Goal: Information Seeking & Learning: Learn about a topic

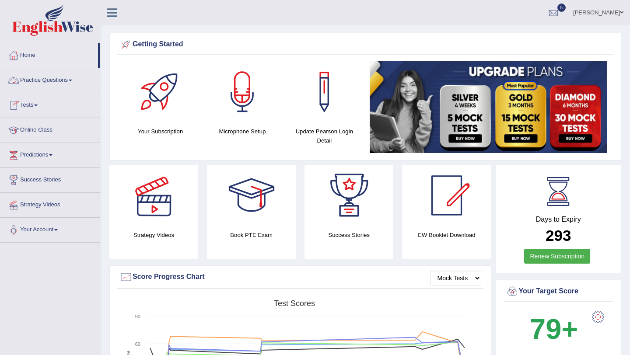
click at [55, 86] on link "Practice Questions" at bounding box center [50, 79] width 100 height 22
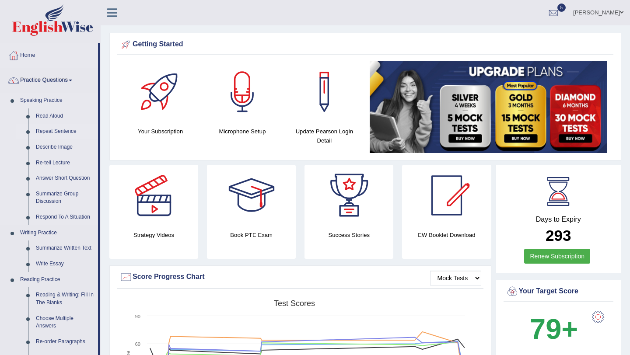
click at [59, 132] on link "Repeat Sentence" at bounding box center [65, 132] width 66 height 16
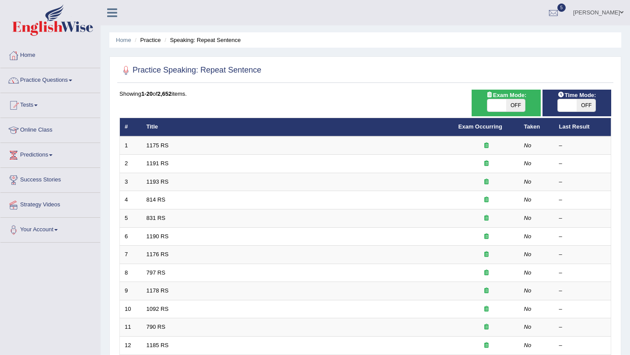
click at [33, 54] on link "Home" at bounding box center [50, 54] width 100 height 22
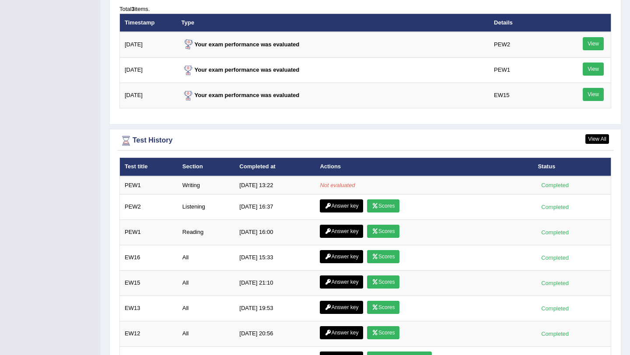
scroll to position [1152, 0]
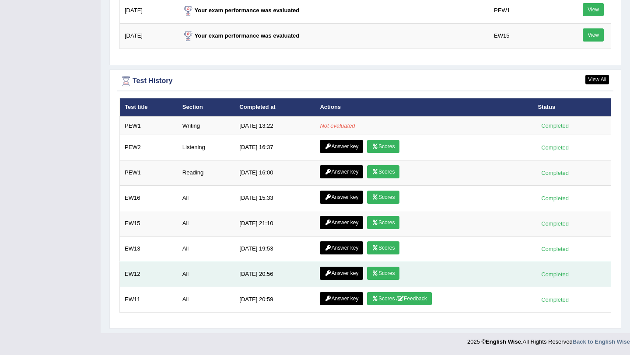
click at [377, 274] on icon at bounding box center [375, 273] width 7 height 5
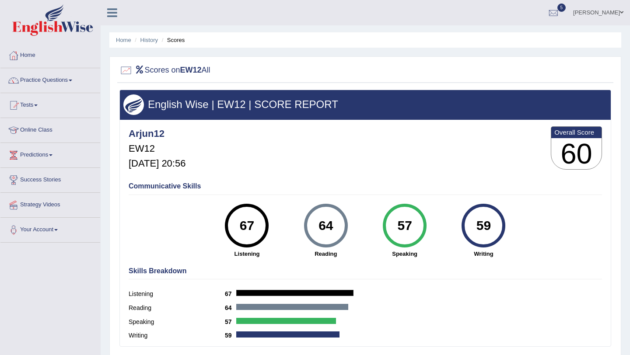
click at [33, 56] on link "Home" at bounding box center [50, 54] width 100 height 22
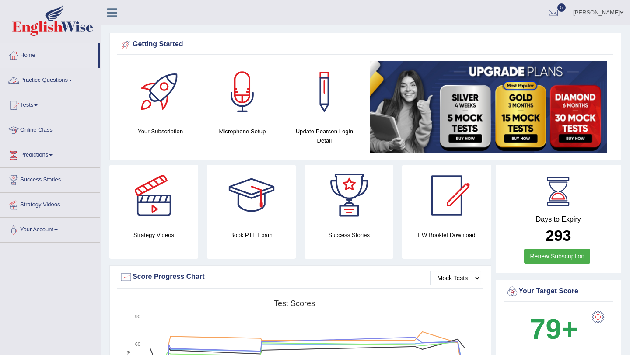
click at [42, 86] on link "Practice Questions" at bounding box center [50, 79] width 100 height 22
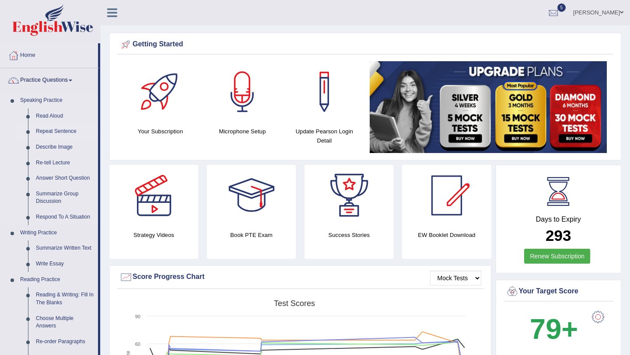
click at [51, 133] on link "Repeat Sentence" at bounding box center [65, 132] width 66 height 16
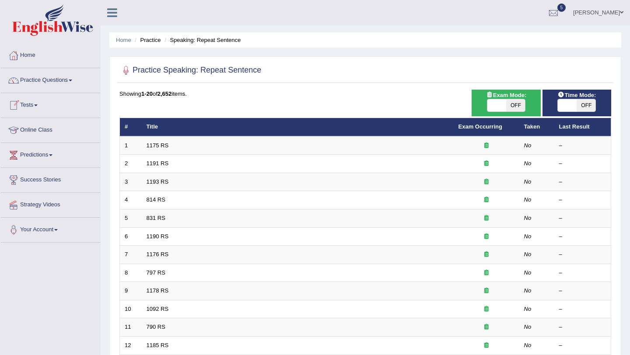
scroll to position [224, 0]
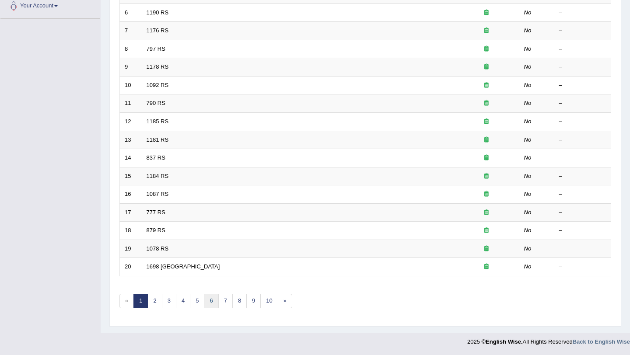
click at [206, 298] on link "6" at bounding box center [211, 301] width 14 height 14
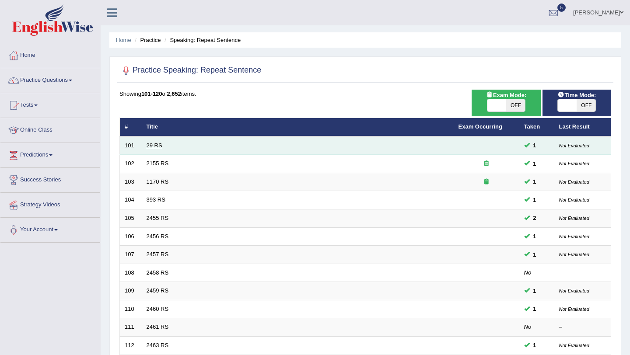
click at [156, 146] on link "29 RS" at bounding box center [154, 145] width 16 height 7
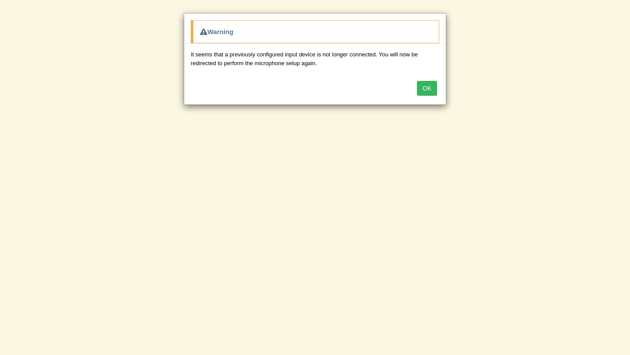
click at [434, 92] on button "OK" at bounding box center [427, 88] width 20 height 15
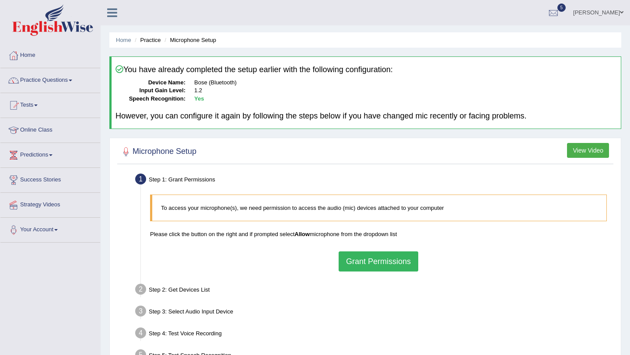
click at [361, 267] on button "Grant Permissions" at bounding box center [378, 261] width 80 height 20
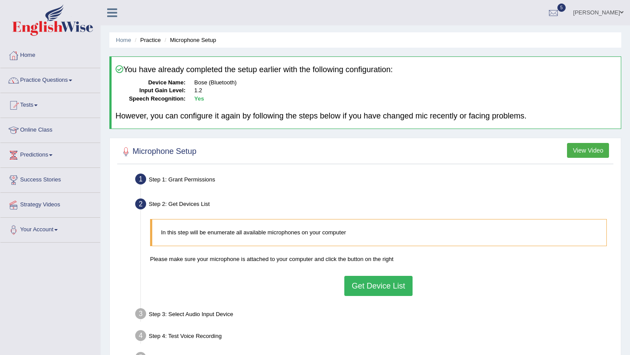
click at [360, 279] on button "Get Device List" at bounding box center [378, 286] width 68 height 20
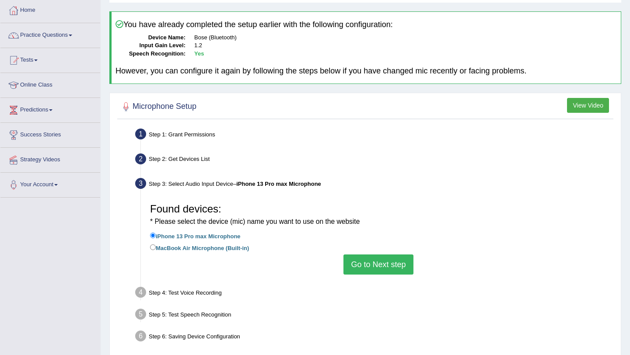
scroll to position [49, 0]
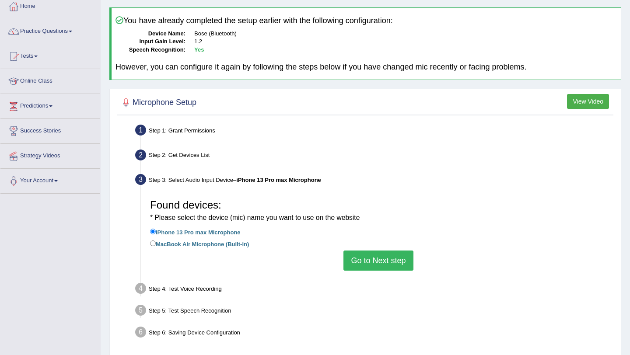
click at [192, 244] on label "MacBook Air Microphone (Built-in)" at bounding box center [199, 244] width 99 height 10
click at [156, 244] on input "MacBook Air Microphone (Built-in)" at bounding box center [153, 243] width 6 height 6
radio input "true"
click at [349, 261] on button "Go to Next step" at bounding box center [378, 261] width 70 height 20
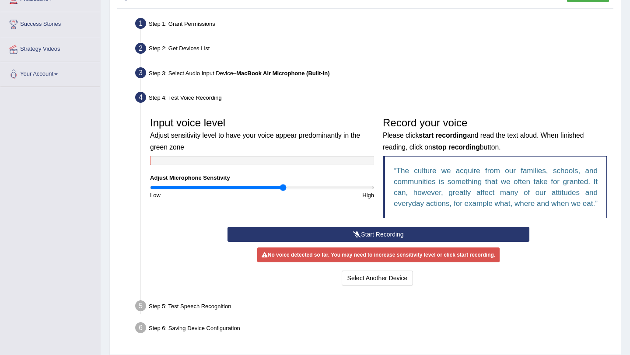
scroll to position [159, 0]
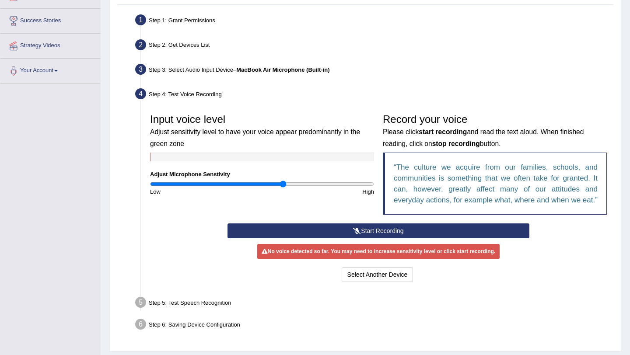
click at [350, 252] on div "Start Recording Stop Recording Note: Please listen to the recording till the en…" at bounding box center [378, 253] width 310 height 61
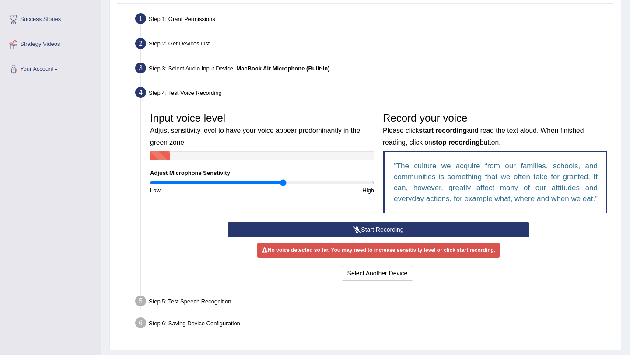
scroll to position [162, 0]
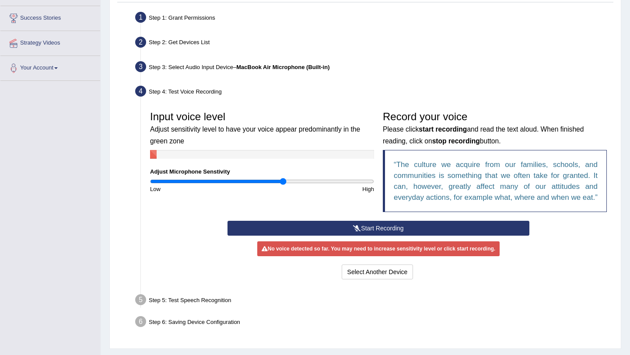
drag, startPoint x: 282, startPoint y: 187, endPoint x: 275, endPoint y: 176, distance: 12.6
click at [282, 178] on div "Input voice level Adjust sensitivity level to have your voice appear predominan…" at bounding box center [262, 150] width 233 height 87
drag, startPoint x: 279, startPoint y: 179, endPoint x: 239, endPoint y: 179, distance: 39.8
click at [239, 179] on input "range" at bounding box center [262, 181] width 224 height 7
drag, startPoint x: 245, startPoint y: 179, endPoint x: 327, endPoint y: 196, distance: 83.0
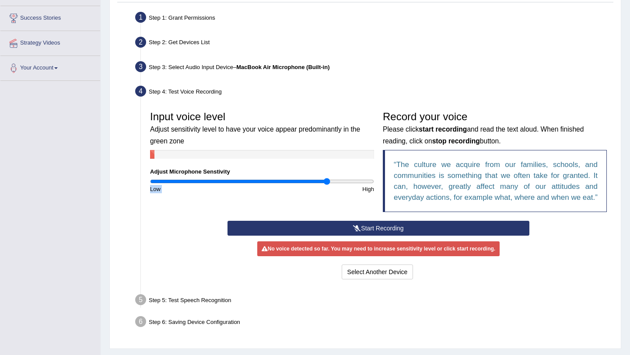
type input "1.6"
click at [327, 185] on input "range" at bounding box center [262, 181] width 224 height 7
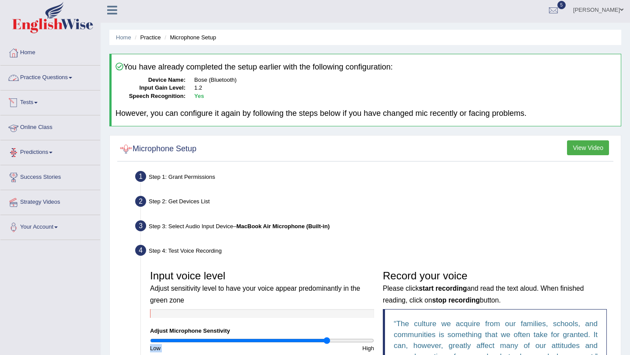
scroll to position [4, 0]
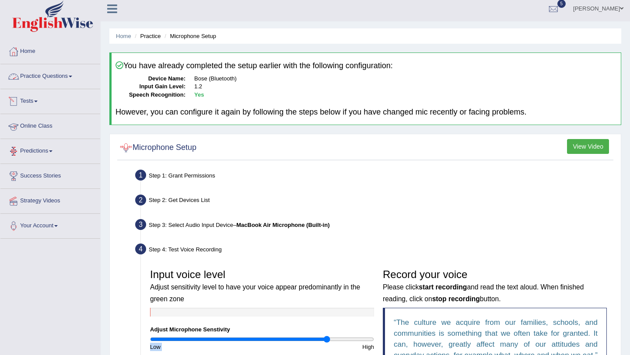
click at [68, 85] on link "Practice Questions" at bounding box center [50, 75] width 100 height 22
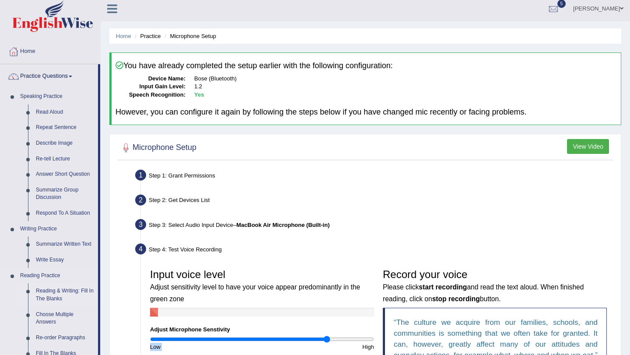
click at [65, 293] on link "Reading & Writing: Fill In The Blanks" at bounding box center [65, 294] width 66 height 23
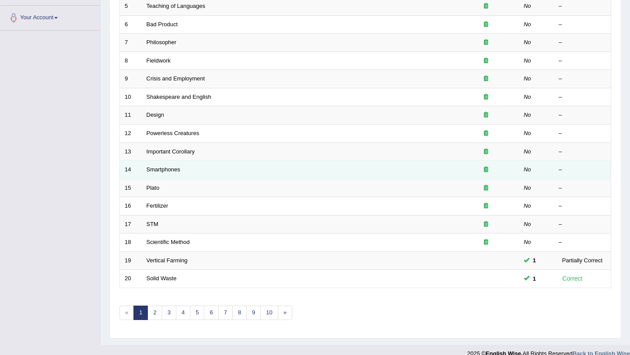
scroll to position [224, 0]
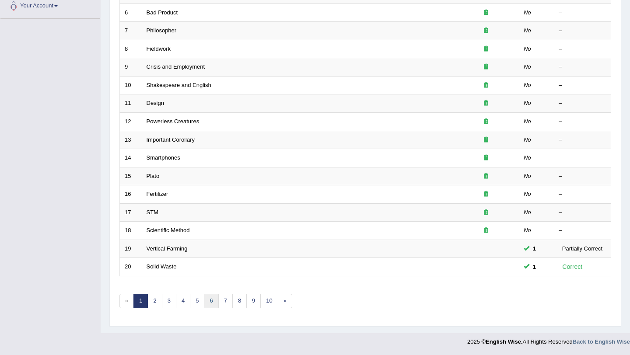
click at [207, 303] on link "6" at bounding box center [211, 301] width 14 height 14
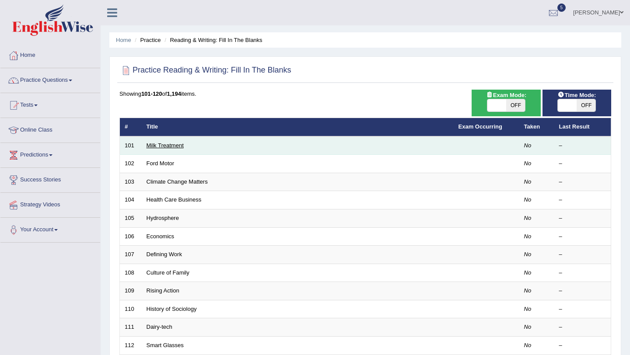
click at [160, 144] on link "Milk Treatment" at bounding box center [164, 145] width 37 height 7
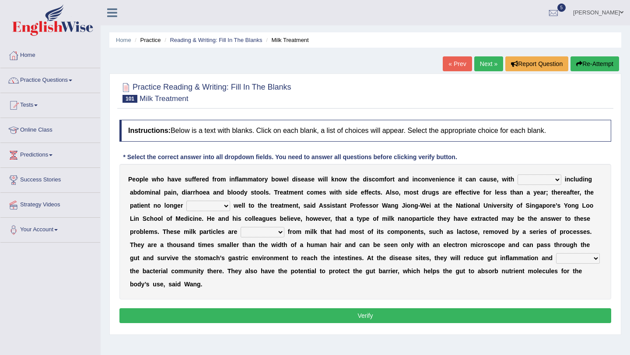
click at [535, 179] on select "symptoms sources causes benefits" at bounding box center [539, 179] width 44 height 10
select select "symptoms"
click at [208, 206] on select "returns refers responds refuses" at bounding box center [208, 206] width 44 height 10
select select "responds"
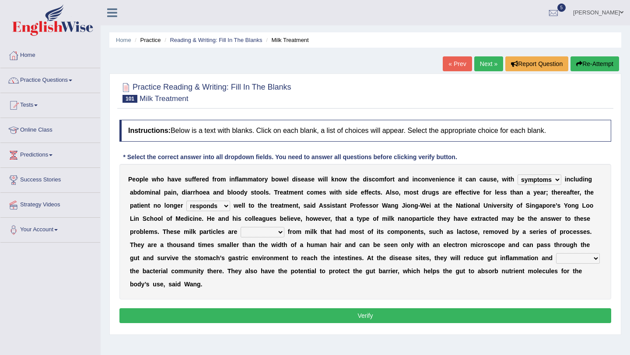
click at [261, 233] on select "prohibited derived missed prevented" at bounding box center [262, 232] width 44 height 10
click at [281, 237] on select "prohibited derived missed prevented" at bounding box center [262, 232] width 44 height 10
select select "derived"
click at [558, 258] on select "restore erase quarantine disturb" at bounding box center [578, 258] width 44 height 10
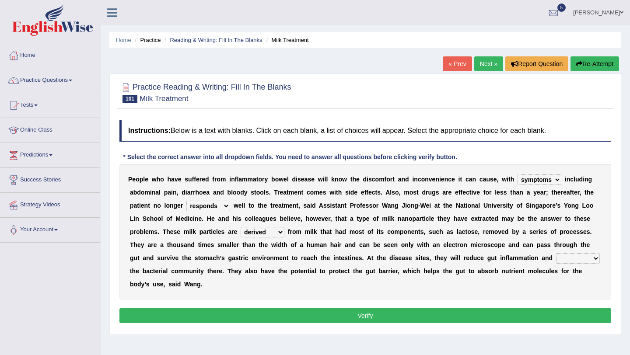
select select "erase"
click at [558, 319] on button "Verify" at bounding box center [364, 315] width 491 height 15
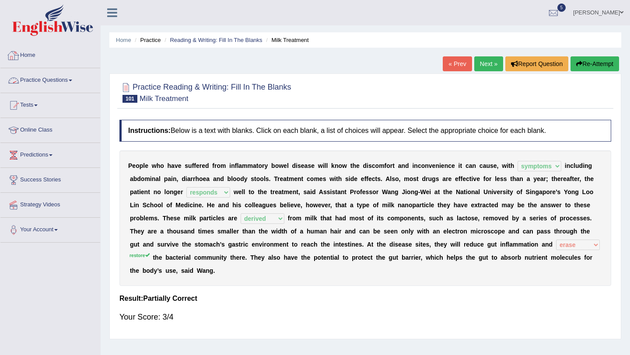
click at [21, 52] on link "Home" at bounding box center [50, 54] width 100 height 22
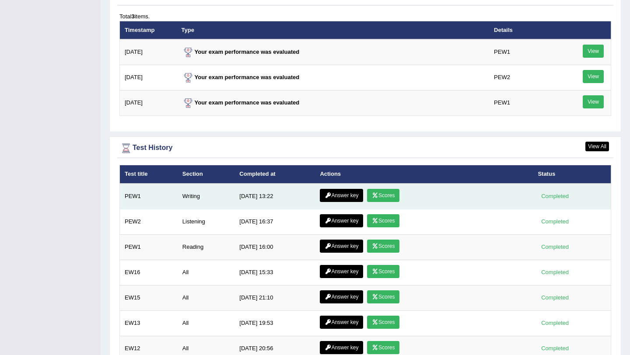
scroll to position [1101, 0]
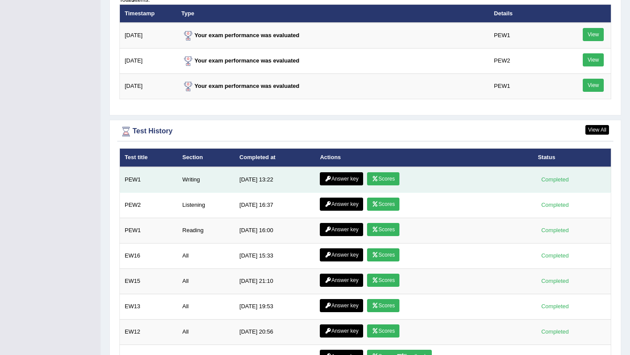
click at [382, 180] on link "Scores" at bounding box center [383, 178] width 32 height 13
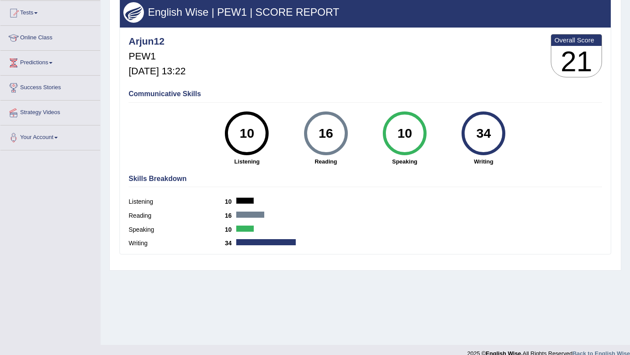
scroll to position [104, 0]
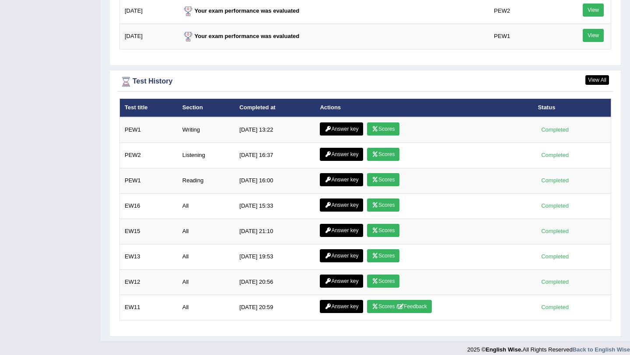
scroll to position [1160, 0]
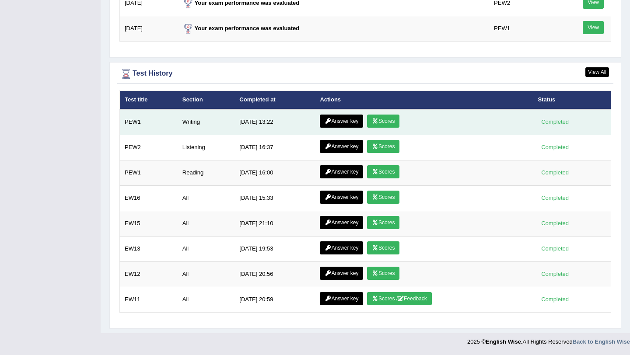
click at [329, 120] on icon at bounding box center [327, 120] width 7 height 5
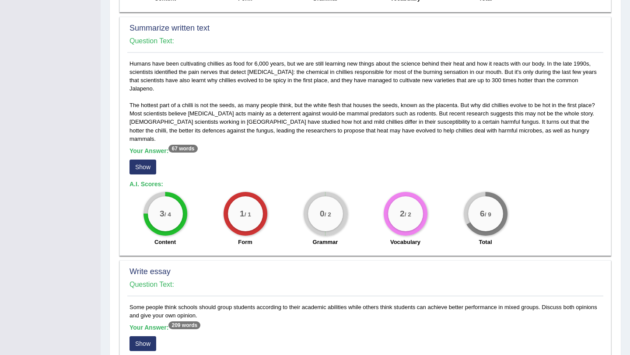
scroll to position [375, 0]
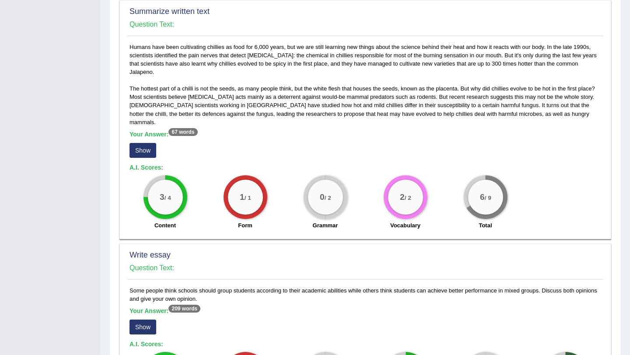
click at [149, 143] on button "Show" at bounding box center [142, 150] width 27 height 15
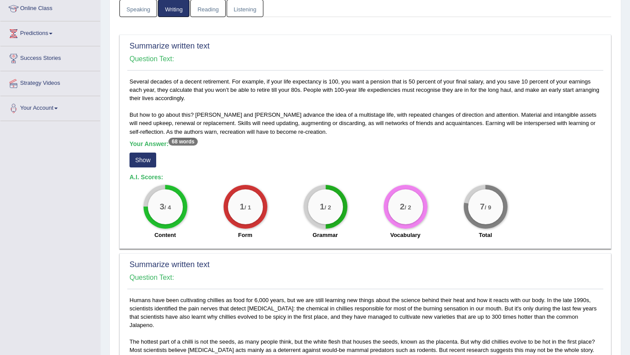
scroll to position [122, 0]
click at [143, 156] on button "Show" at bounding box center [142, 159] width 27 height 15
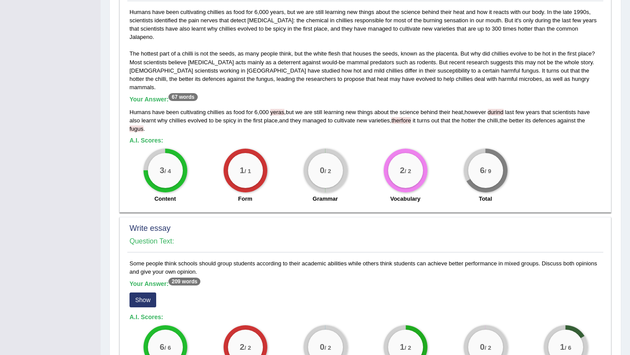
scroll to position [524, 0]
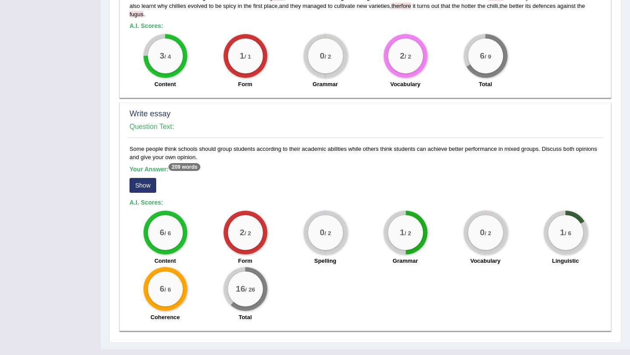
click at [154, 178] on button "Show" at bounding box center [142, 185] width 27 height 15
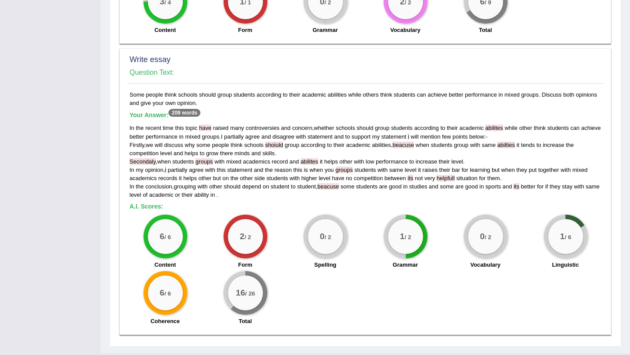
scroll to position [582, 0]
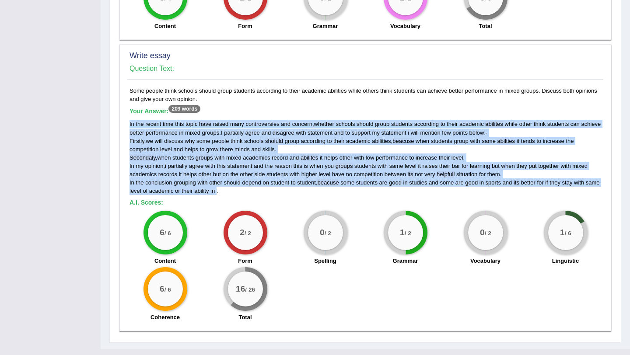
drag, startPoint x: 130, startPoint y: 106, endPoint x: 232, endPoint y: 178, distance: 124.8
click at [232, 178] on div "In the recent time this topic have raised many controversies and concern , whet…" at bounding box center [364, 157] width 471 height 75
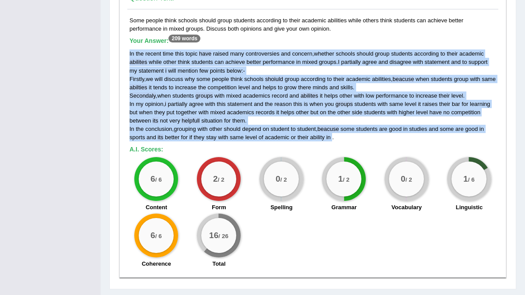
scroll to position [682, 0]
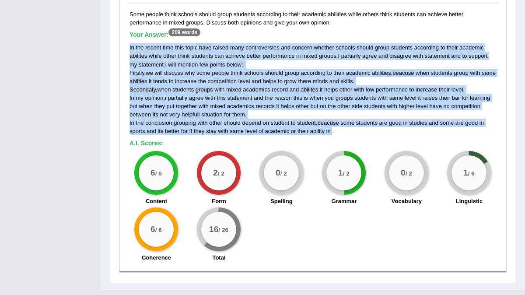
copy div "In the recent time this topic have raised many controversies and concern , whet…"
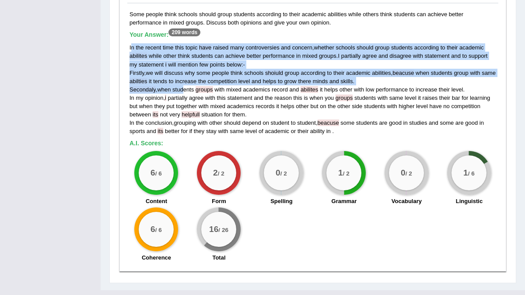
drag, startPoint x: 131, startPoint y: 28, endPoint x: 184, endPoint y: 71, distance: 68.4
click at [184, 71] on div "In the recent time this topic have raised many controversies and concern , whet…" at bounding box center [312, 89] width 366 height 92
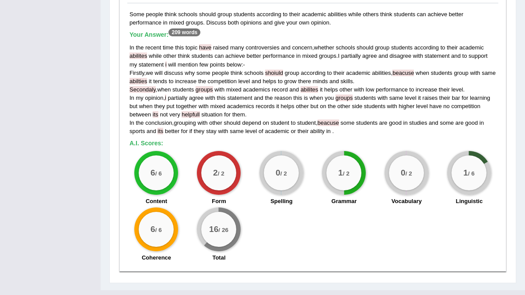
drag, startPoint x: 125, startPoint y: 32, endPoint x: 126, endPoint y: 38, distance: 5.7
click at [133, 38] on div "Write essay Question Text: Some people think schools should group students acco…" at bounding box center [312, 119] width 387 height 303
drag, startPoint x: 93, startPoint y: 38, endPoint x: 94, endPoint y: 48, distance: 9.3
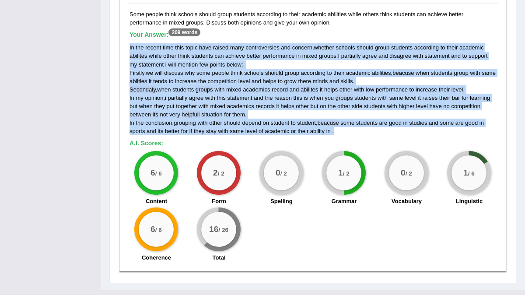
drag, startPoint x: 129, startPoint y: 31, endPoint x: 341, endPoint y: 119, distance: 229.5
click at [341, 119] on div "Some people think schools should group students according to their academic abi…" at bounding box center [312, 138] width 371 height 256
copy div "In the recent time this topic have raised many controversies and concern , whet…"
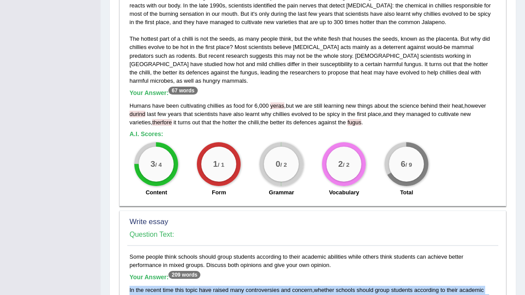
scroll to position [446, 0]
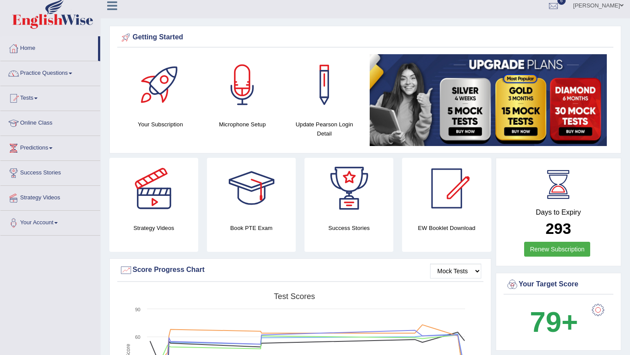
scroll to position [5, 0]
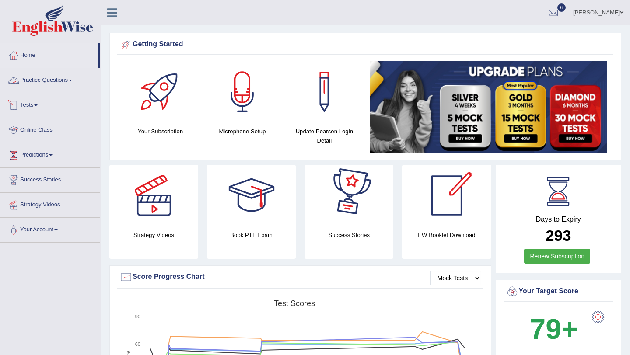
click at [52, 84] on link "Practice Questions" at bounding box center [50, 79] width 100 height 22
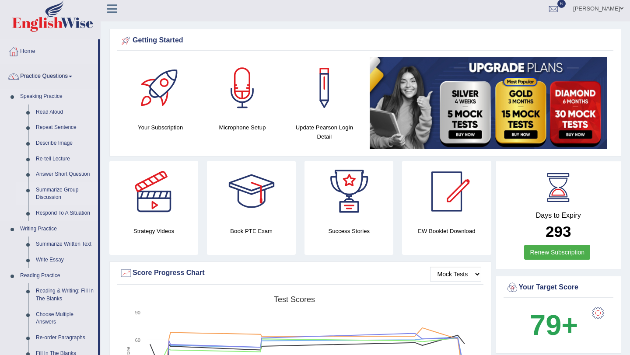
scroll to position [5, 0]
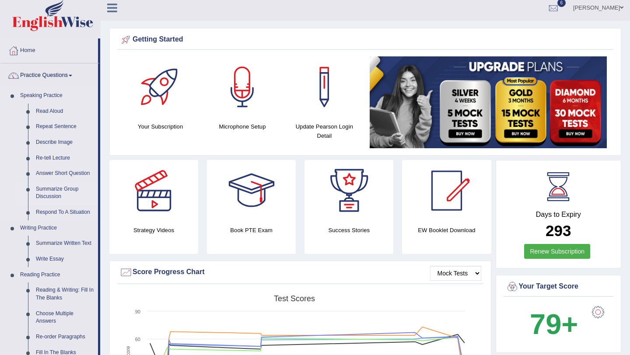
click at [81, 190] on link "Summarize Group Discussion" at bounding box center [65, 192] width 66 height 23
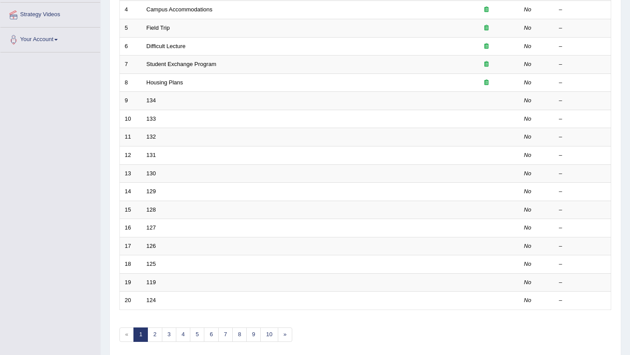
scroll to position [193, 0]
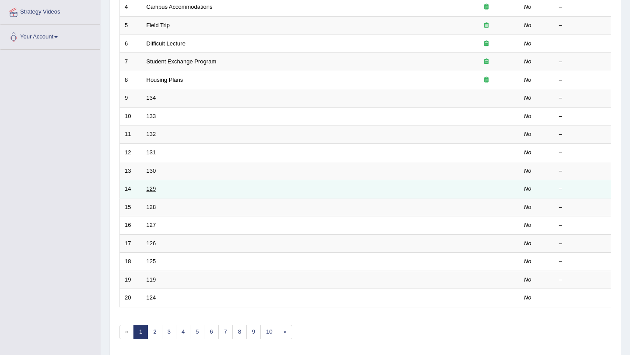
click at [153, 191] on link "129" at bounding box center [151, 188] width 10 height 7
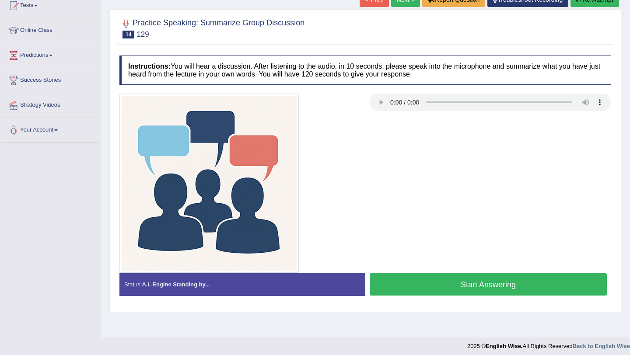
scroll to position [101, 0]
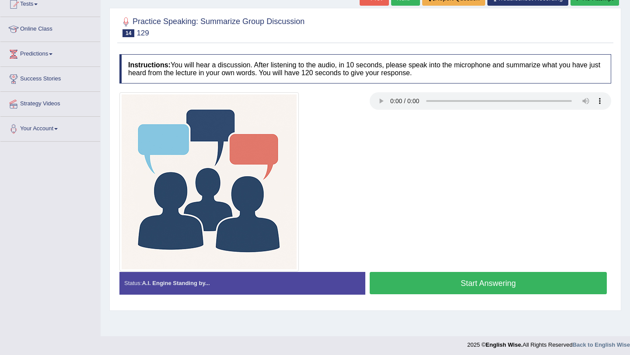
click at [549, 280] on button "Start Answering" at bounding box center [487, 283] width 237 height 22
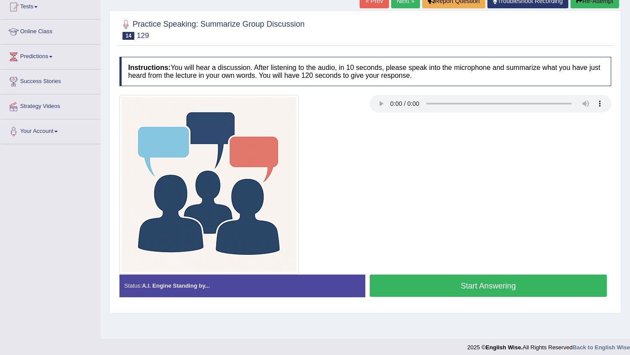
scroll to position [98, 0]
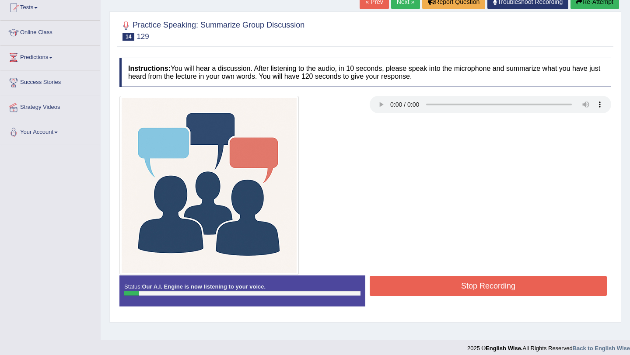
click at [546, 282] on button "Stop Recording" at bounding box center [487, 286] width 237 height 20
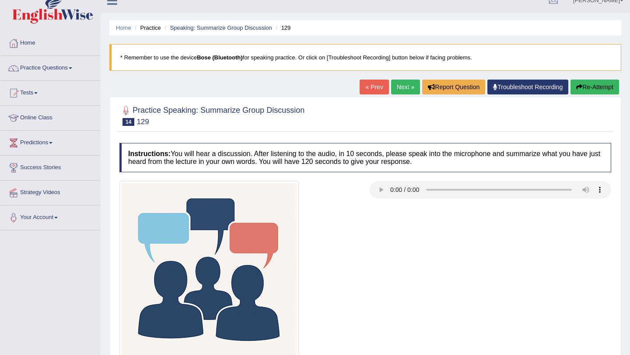
scroll to position [10, 0]
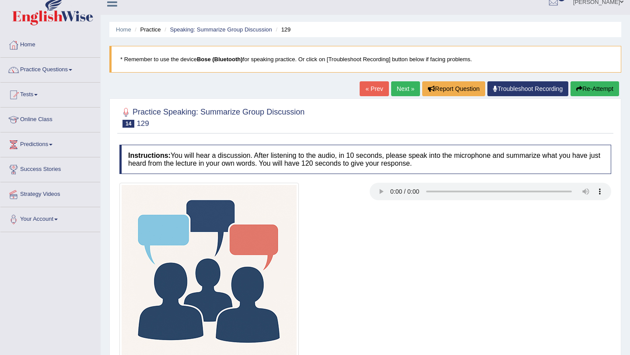
click at [574, 84] on button "Re-Attempt" at bounding box center [594, 88] width 49 height 15
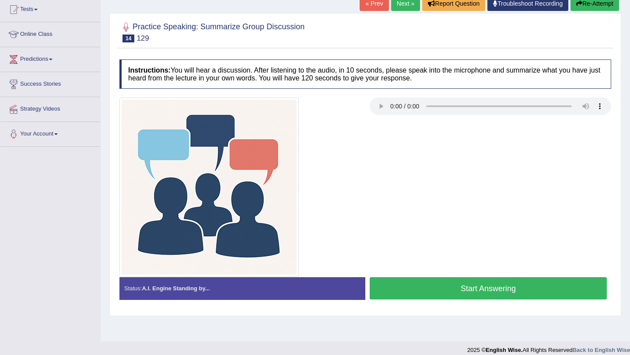
scroll to position [104, 0]
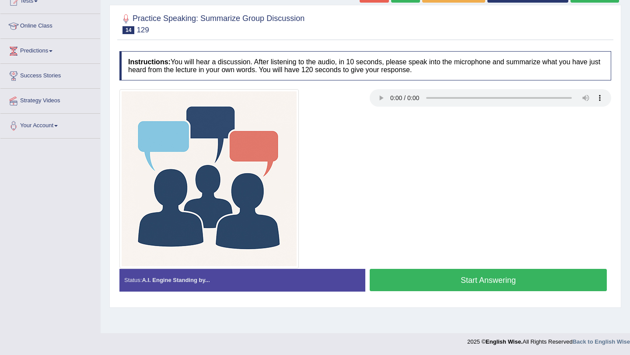
click at [453, 282] on button "Start Answering" at bounding box center [487, 280] width 237 height 22
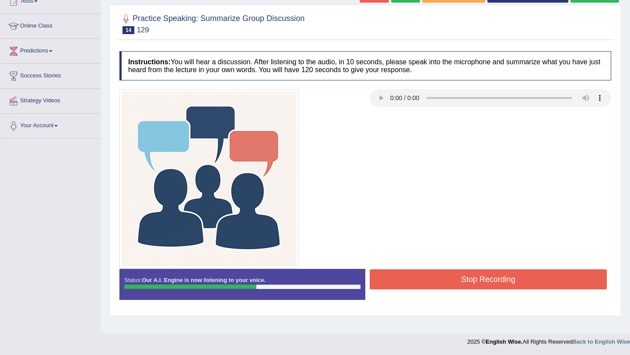
click at [453, 282] on button "Stop Recording" at bounding box center [487, 279] width 237 height 20
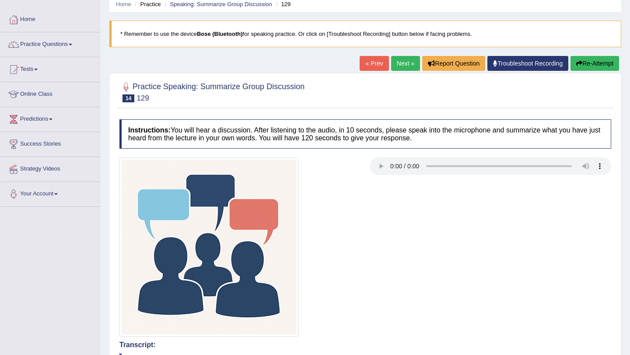
scroll to position [0, 0]
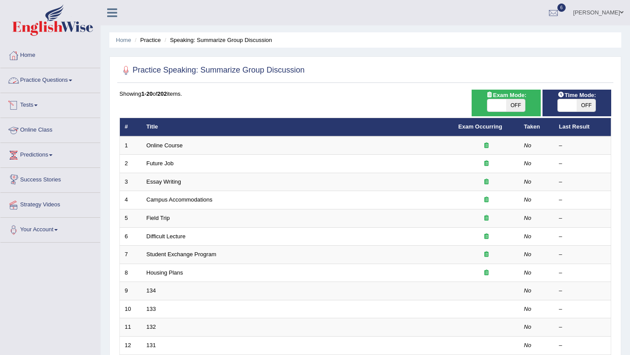
click at [46, 84] on link "Practice Questions" at bounding box center [50, 79] width 100 height 22
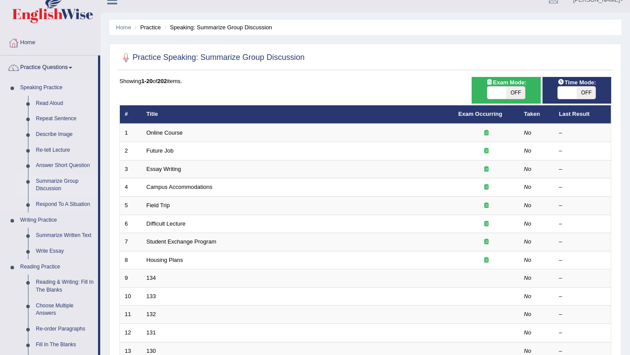
scroll to position [14, 0]
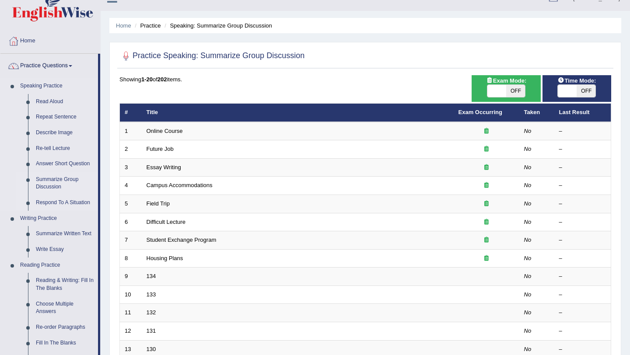
click at [62, 200] on link "Respond To A Situation" at bounding box center [65, 203] width 66 height 16
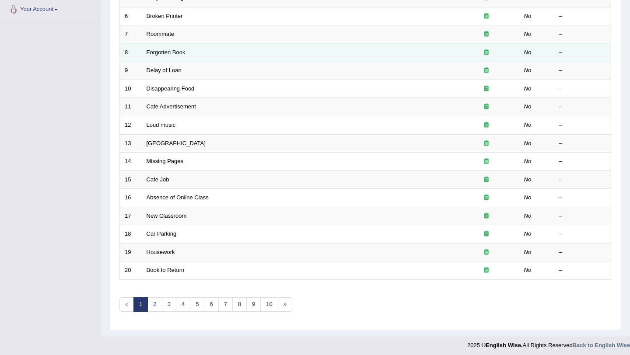
scroll to position [224, 0]
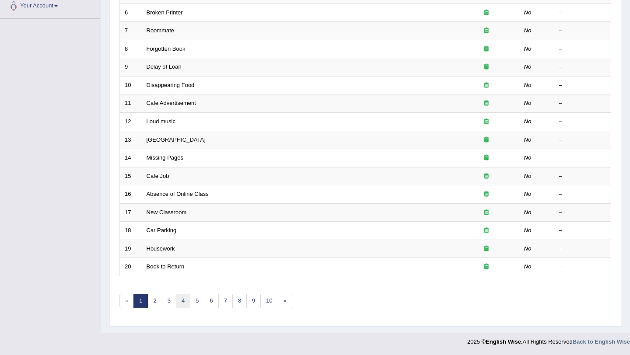
click at [186, 297] on link "4" at bounding box center [183, 301] width 14 height 14
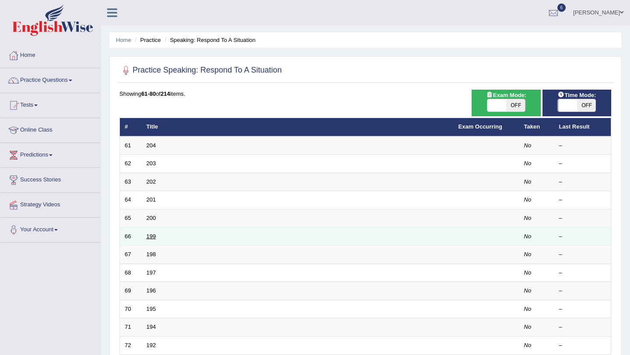
click at [151, 237] on link "199" at bounding box center [151, 236] width 10 height 7
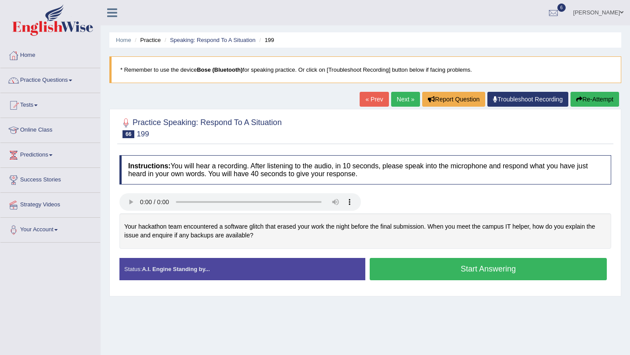
click at [400, 104] on link "Next »" at bounding box center [405, 99] width 29 height 15
click at [426, 275] on button "Start Answering" at bounding box center [487, 269] width 237 height 22
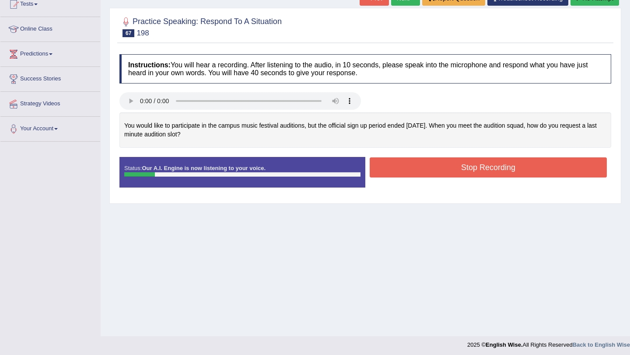
scroll to position [101, 0]
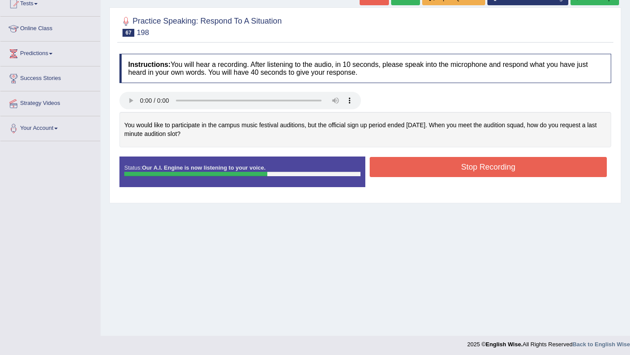
click at [407, 171] on button "Stop Recording" at bounding box center [487, 167] width 237 height 20
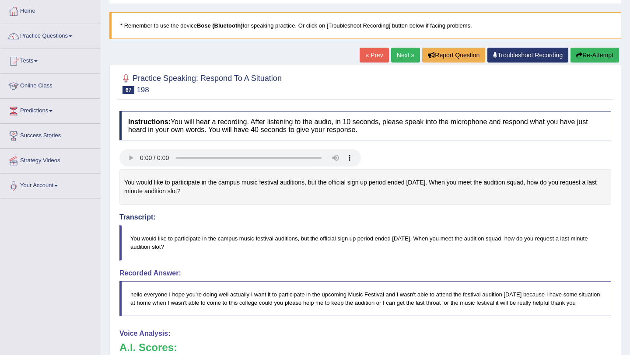
scroll to position [0, 0]
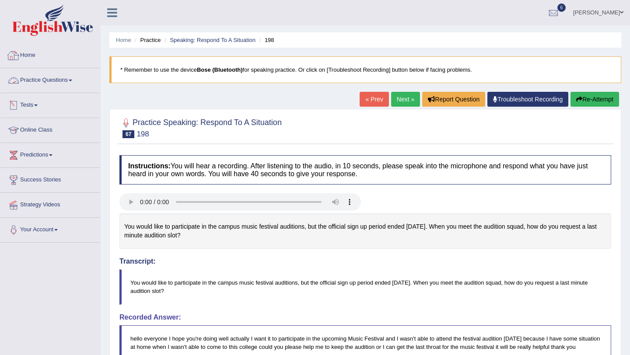
click at [43, 79] on link "Practice Questions" at bounding box center [50, 79] width 100 height 22
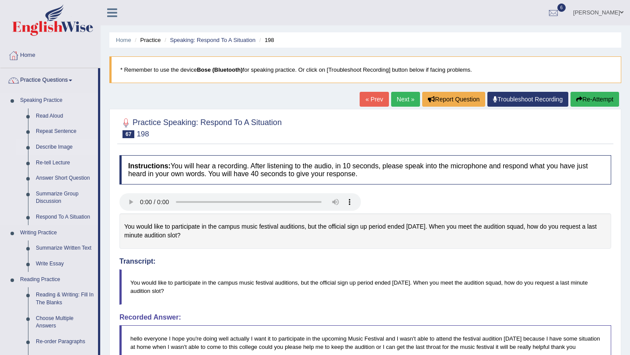
click at [65, 146] on link "Describe Image" at bounding box center [65, 147] width 66 height 16
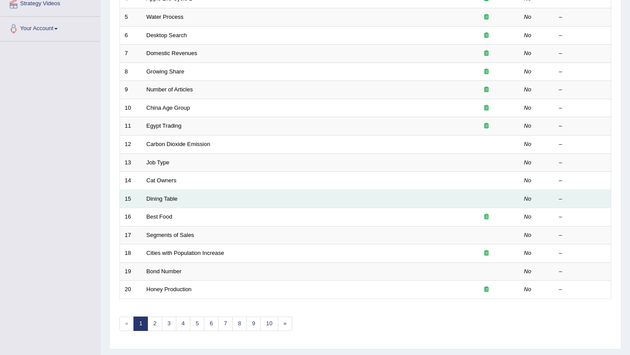
scroll to position [224, 0]
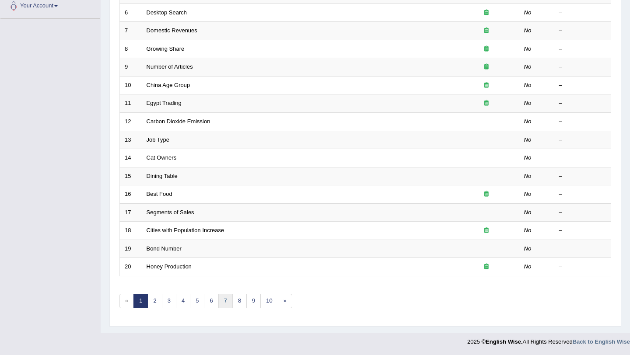
drag, startPoint x: 222, startPoint y: 308, endPoint x: 225, endPoint y: 303, distance: 6.3
click at [225, 304] on div "Showing 1-20 of 787 items. # Title Exam Occurring Taken Last Result 1 Six Cours…" at bounding box center [364, 92] width 491 height 453
click at [226, 301] on link "7" at bounding box center [225, 301] width 14 height 14
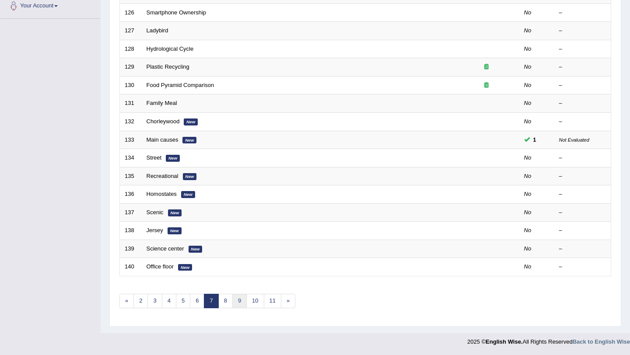
scroll to position [222, 0]
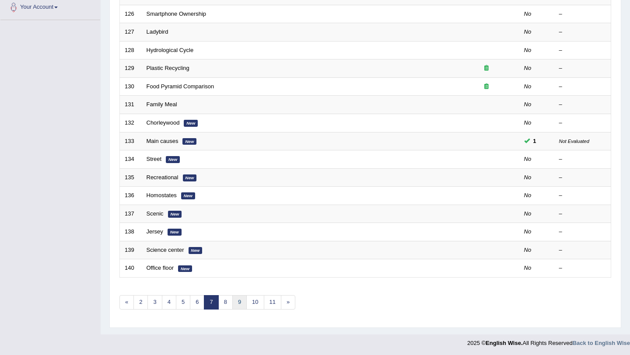
click at [237, 301] on link "9" at bounding box center [239, 302] width 14 height 14
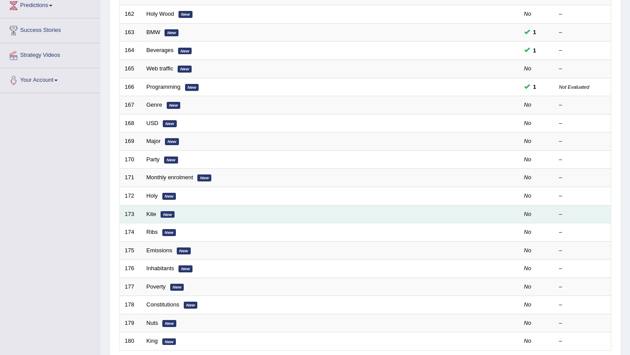
scroll to position [224, 0]
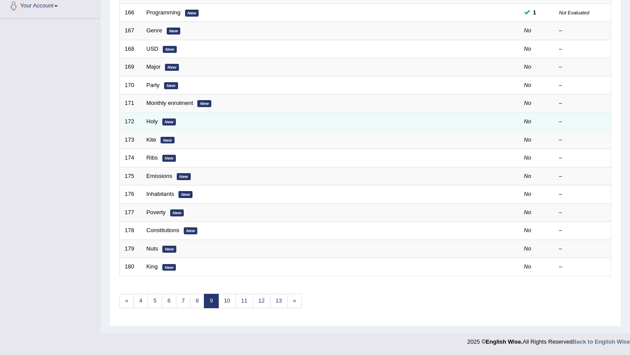
click at [145, 119] on td "Holy New" at bounding box center [298, 121] width 312 height 18
click at [146, 119] on link "Holy" at bounding box center [151, 121] width 11 height 7
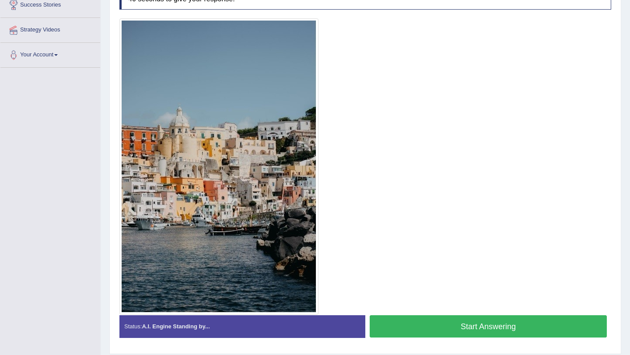
scroll to position [202, 0]
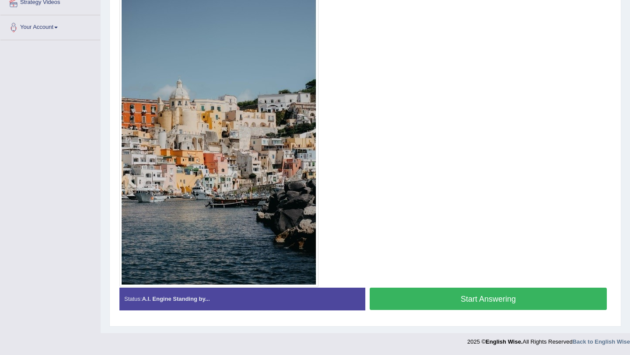
click at [408, 308] on button "Start Answering" at bounding box center [487, 299] width 237 height 22
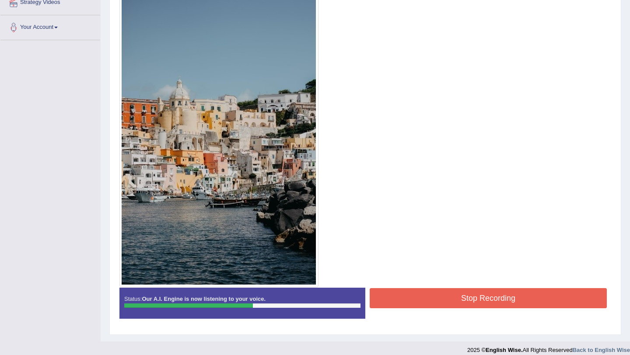
click at [429, 303] on button "Stop Recording" at bounding box center [487, 298] width 237 height 20
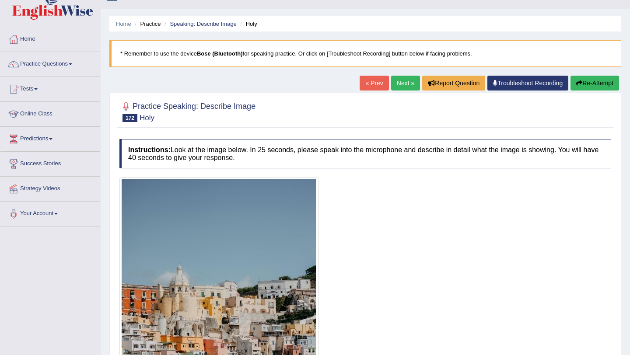
scroll to position [0, 0]
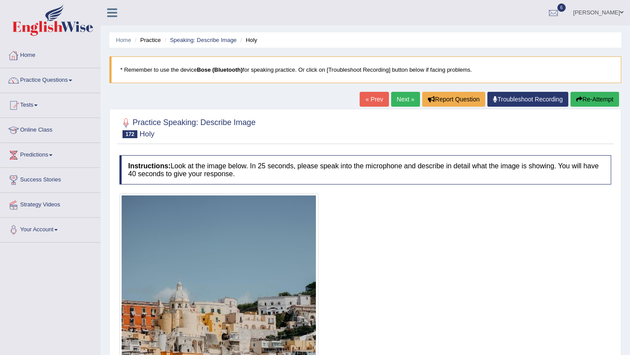
click at [36, 55] on link "Home" at bounding box center [50, 54] width 100 height 22
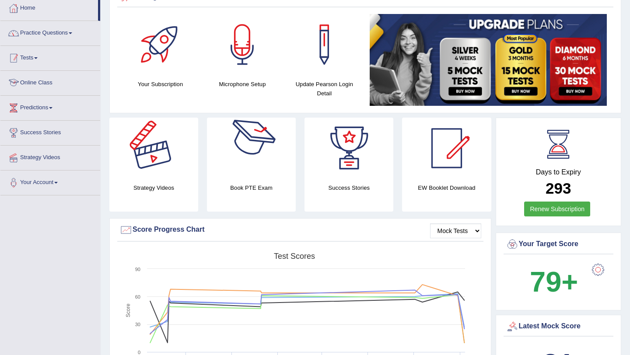
scroll to position [24, 0]
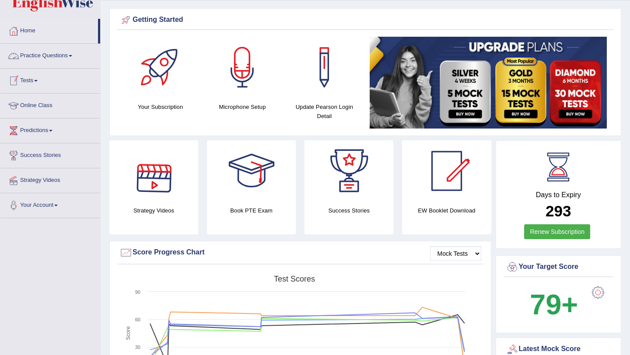
click at [45, 84] on link "Tests" at bounding box center [50, 80] width 100 height 22
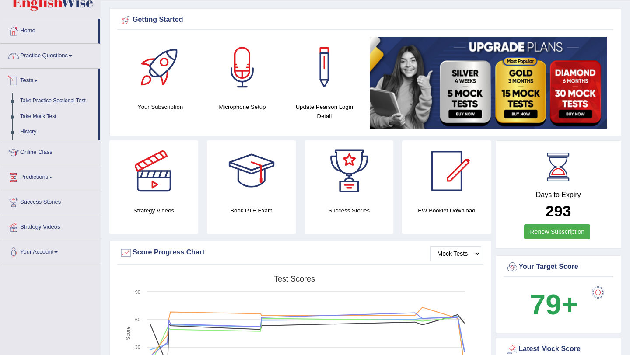
click at [66, 62] on link "Practice Questions" at bounding box center [50, 55] width 100 height 22
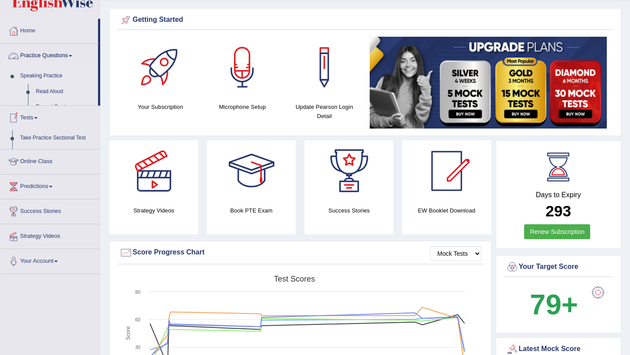
scroll to position [24, 0]
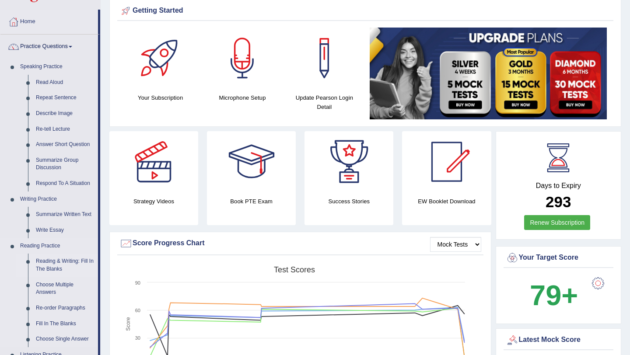
click at [49, 278] on link "Choose Multiple Answers" at bounding box center [65, 288] width 66 height 23
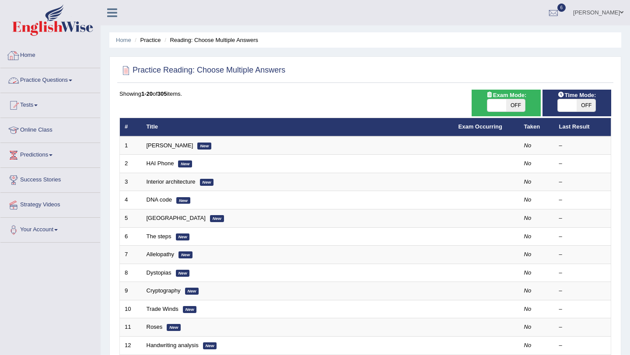
click at [59, 82] on link "Practice Questions" at bounding box center [50, 79] width 100 height 22
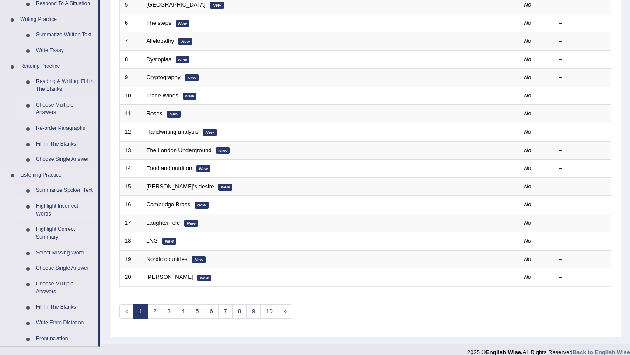
scroll to position [213, 0]
click at [58, 88] on link "Reading & Writing: Fill In The Blanks" at bounding box center [65, 85] width 66 height 23
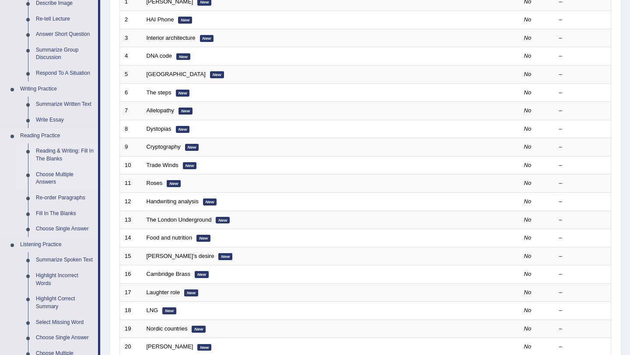
scroll to position [154, 0]
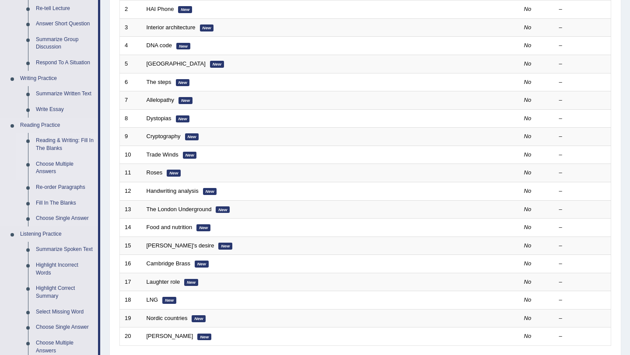
click at [58, 142] on link "Reading & Writing: Fill In The Blanks" at bounding box center [65, 144] width 66 height 23
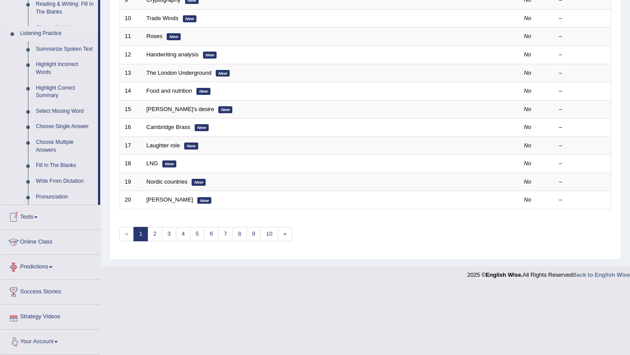
scroll to position [363, 0]
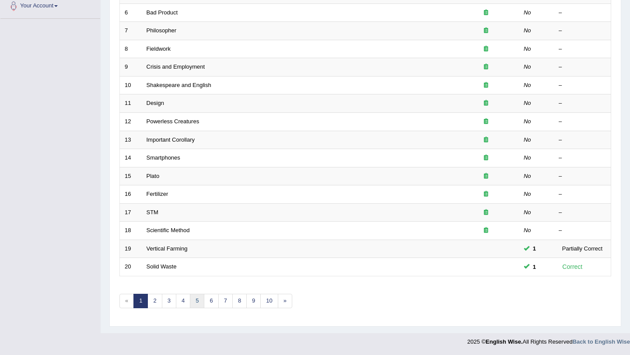
click at [195, 300] on link "5" at bounding box center [197, 301] width 14 height 14
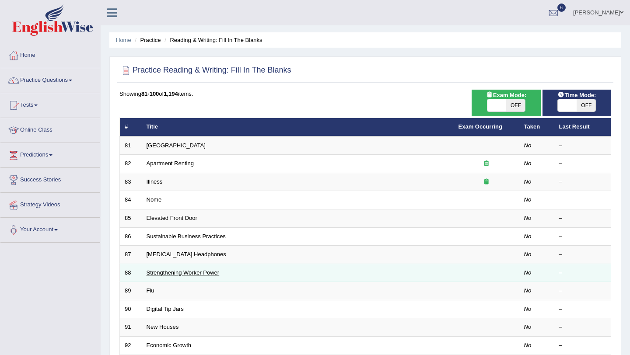
click at [180, 275] on link "Strengthening Worker Power" at bounding box center [182, 272] width 73 height 7
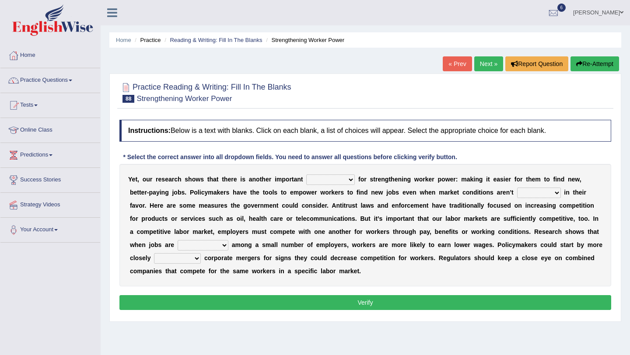
click at [316, 182] on select "avail engagement avenue annual" at bounding box center [330, 179] width 49 height 10
select select "engagement"
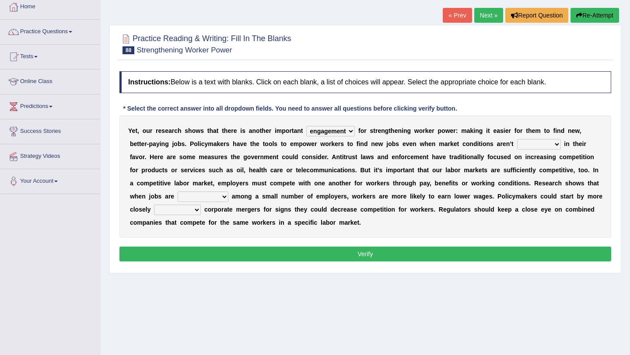
scroll to position [55, 0]
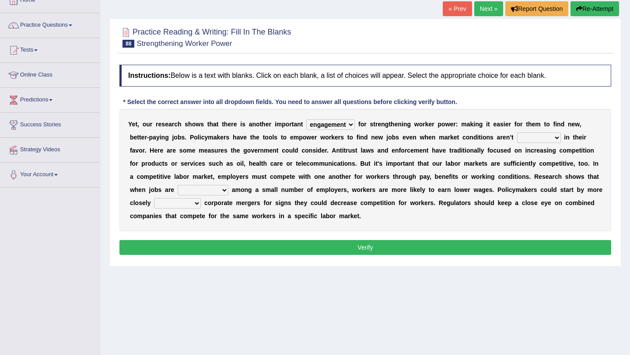
click at [518, 136] on select "profitable titchy temperate tilted" at bounding box center [539, 137] width 44 height 10
select select "tilted"
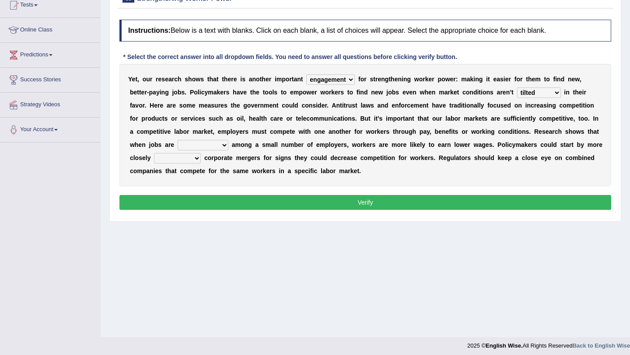
scroll to position [104, 0]
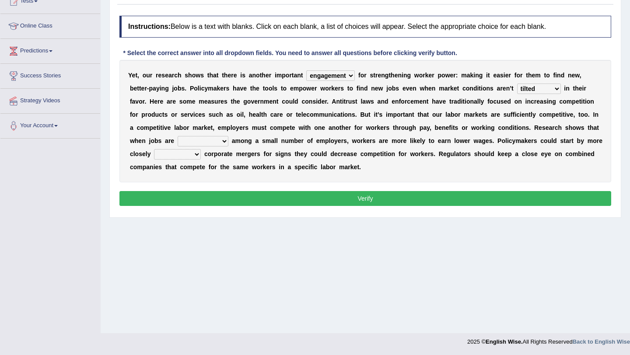
click at [183, 137] on select "constrained tremendous concentric concentrated" at bounding box center [203, 141] width 51 height 10
select select "constrained"
click at [190, 151] on select "scrutinizing originating scripting emulating" at bounding box center [177, 154] width 47 height 10
select select "originating"
click at [198, 194] on button "Verify" at bounding box center [364, 198] width 491 height 15
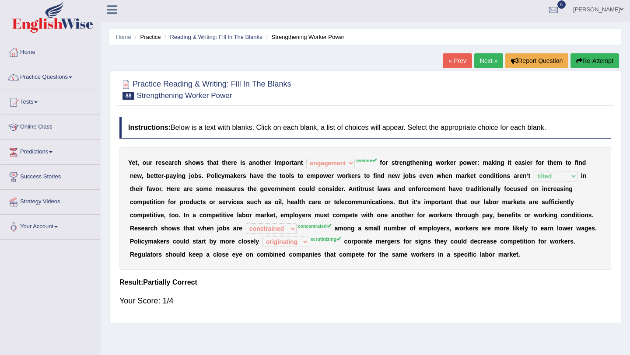
scroll to position [3, 0]
drag, startPoint x: 474, startPoint y: 63, endPoint x: 421, endPoint y: 51, distance: 54.4
click at [488, 63] on link "Next »" at bounding box center [488, 60] width 29 height 15
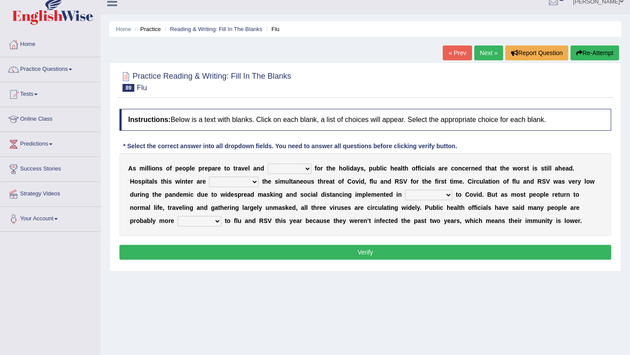
scroll to position [13, 0]
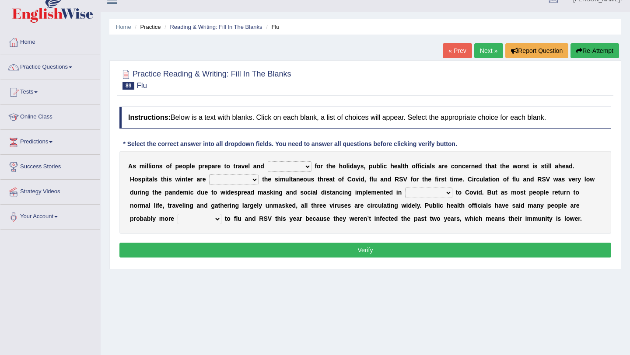
click at [290, 161] on select "gather hide slumber migrate" at bounding box center [290, 166] width 44 height 10
select select "slumber"
click at [215, 184] on select "facing accounting challenging constructing" at bounding box center [233, 179] width 49 height 10
click at [224, 181] on select "facing accounting challenging constructing" at bounding box center [233, 179] width 49 height 10
select select "facing"
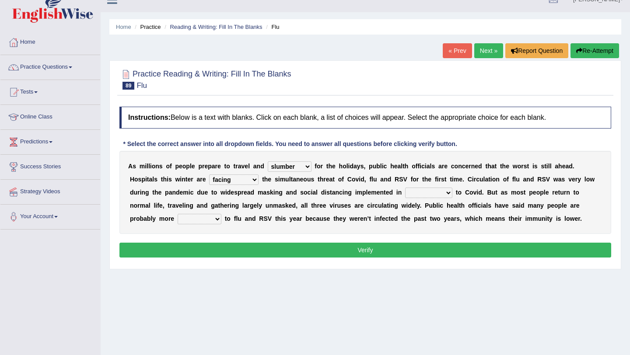
click at [431, 196] on select "comparison response place order" at bounding box center [428, 193] width 47 height 10
select select "response"
click at [209, 219] on select "attainable sensible vulnerable accessible" at bounding box center [200, 219] width 44 height 10
select select "vulnerable"
click at [210, 245] on button "Verify" at bounding box center [364, 250] width 491 height 15
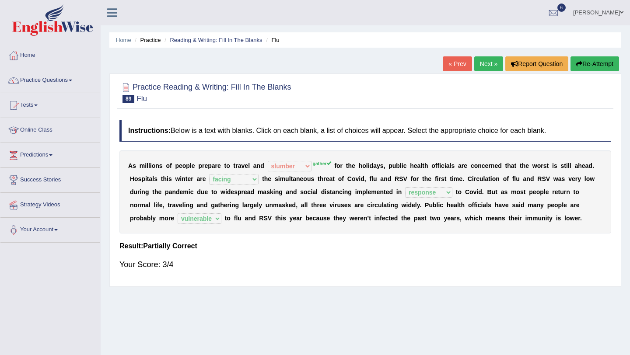
scroll to position [3, 0]
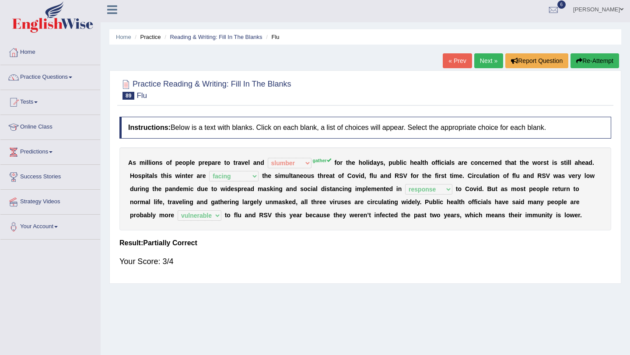
click at [490, 63] on link "Next »" at bounding box center [488, 60] width 29 height 15
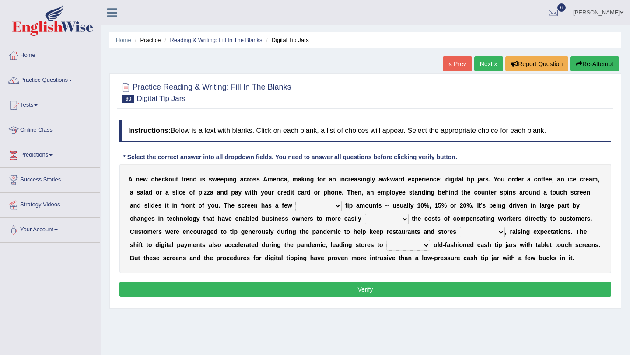
click at [303, 204] on select "suggested combined exceptional rigorous" at bounding box center [318, 206] width 46 height 10
select select "combined"
click at [377, 222] on select "abide covet diverge shift" at bounding box center [387, 219] width 44 height 10
select select "shift"
click at [476, 233] on select "afloat overlapped affable concise" at bounding box center [482, 232] width 45 height 10
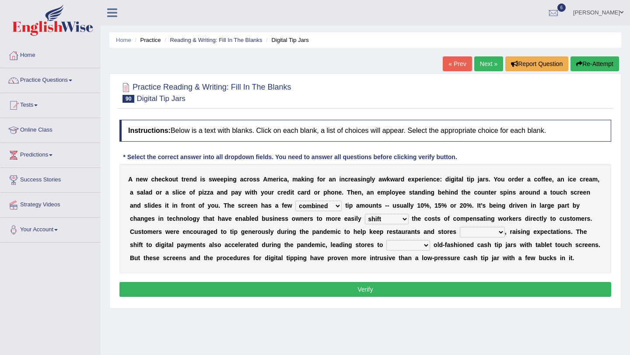
select select "afloat"
click at [411, 249] on select "replace exchange occupy retrieve" at bounding box center [408, 245] width 44 height 10
select select "replace"
click at [405, 287] on button "Verify" at bounding box center [364, 289] width 491 height 15
